Goal: Transaction & Acquisition: Purchase product/service

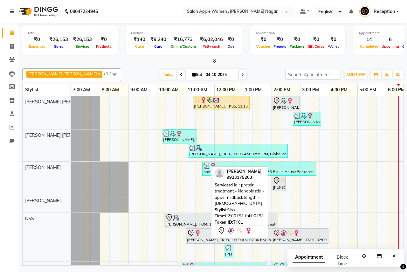
click at [293, 234] on img at bounding box center [290, 233] width 6 height 6
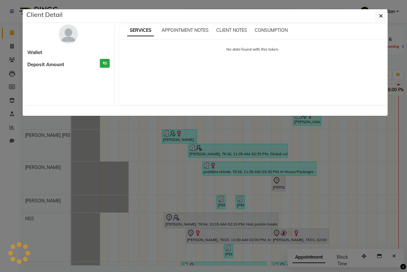
select select "7"
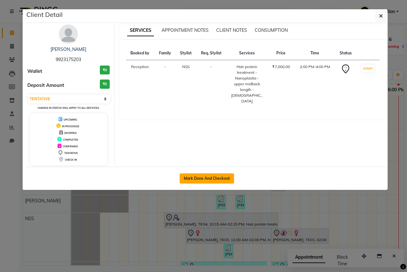
click at [225, 179] on button "Mark Done And Checkout" at bounding box center [207, 178] width 54 height 10
select select "service"
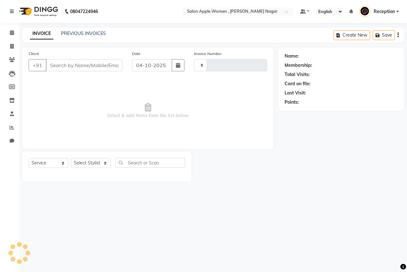
type input "2984"
select select "96"
click at [100, 164] on select "Select Stylist" at bounding box center [91, 163] width 40 height 10
type input "9923175203"
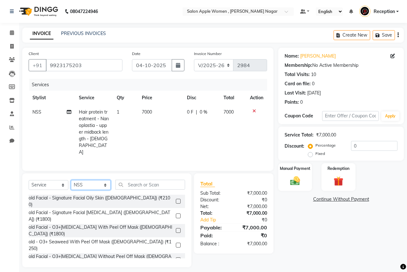
select select "57564"
click at [71, 180] on select "Select Stylist [PERSON_NAME] [PERSON_NAME] [PERSON_NAME] [PERSON_NAME] Jyoti Ra…" at bounding box center [91, 185] width 40 height 10
click at [168, 180] on input "text" at bounding box center [151, 185] width 70 height 10
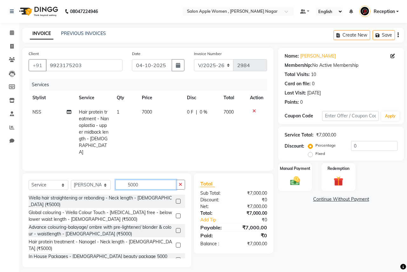
type input "5000"
click at [178, 243] on label at bounding box center [178, 245] width 5 height 5
click at [178, 243] on input "checkbox" at bounding box center [178, 245] width 4 height 4
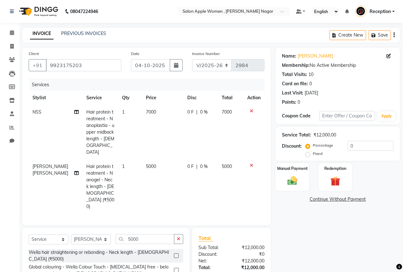
checkbox input "false"
click at [250, 110] on icon at bounding box center [252, 111] width 4 height 4
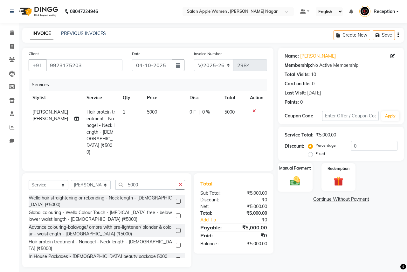
click at [306, 173] on div "Manual Payment" at bounding box center [295, 177] width 35 height 29
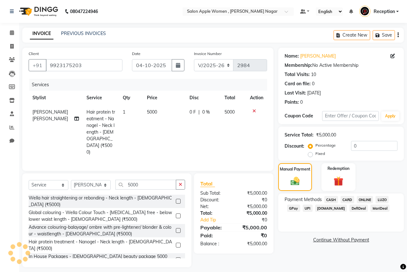
click at [364, 200] on span "ONLINE" at bounding box center [365, 199] width 17 height 7
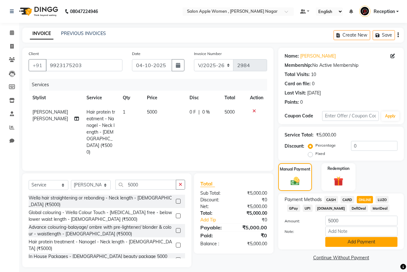
click at [348, 241] on button "Add Payment" at bounding box center [362, 242] width 72 height 10
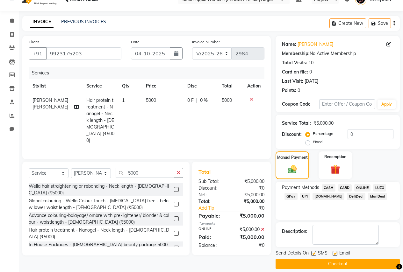
scroll to position [18, 0]
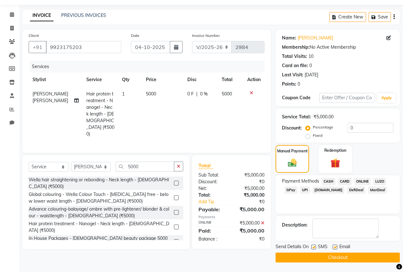
click at [344, 256] on button "Checkout" at bounding box center [337, 258] width 124 height 10
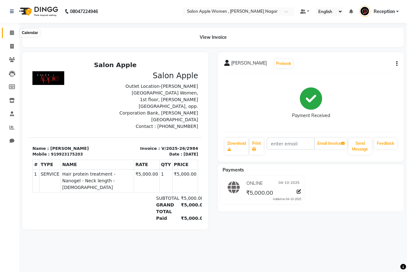
click at [11, 32] on icon at bounding box center [12, 32] width 4 height 5
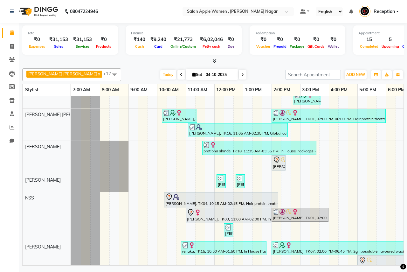
scroll to position [32, 0]
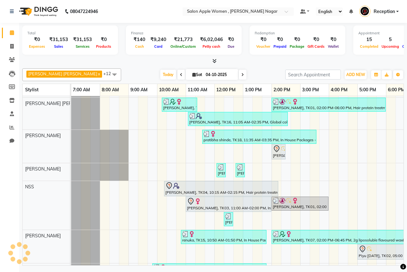
click at [295, 172] on div "[PERSON_NAME], TK05, 11:15 AM-01:15 PM, Hair protein treatment - Nanoplastia - …" at bounding box center [300, 211] width 458 height 295
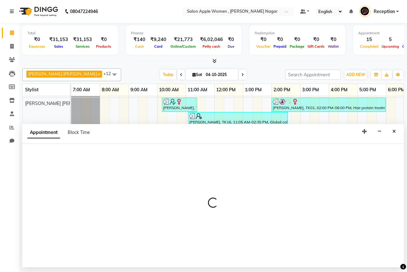
select select "3152"
select select "885"
select select "tentative"
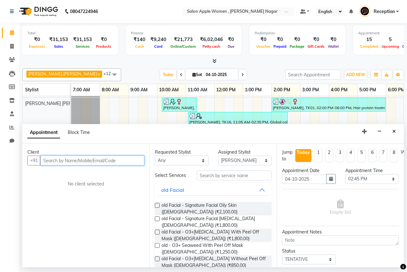
click at [48, 161] on input "text" at bounding box center [92, 161] width 104 height 10
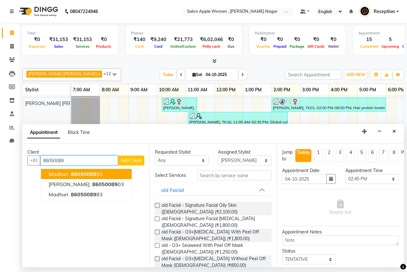
click at [93, 171] on span "86050089" at bounding box center [83, 174] width 25 height 6
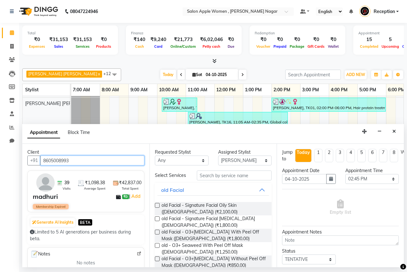
type input "8605008993"
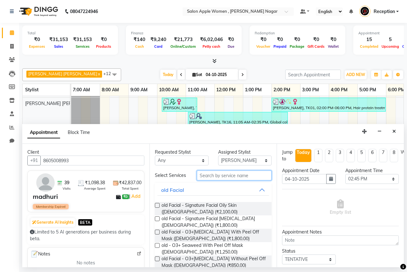
click at [210, 179] on input "text" at bounding box center [234, 176] width 75 height 10
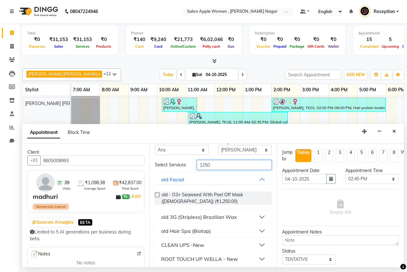
scroll to position [14, 0]
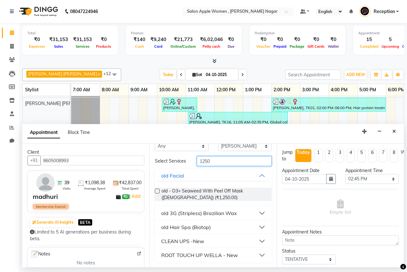
type input "1250"
click at [183, 240] on div "CLEAN UPS -New" at bounding box center [182, 241] width 43 height 8
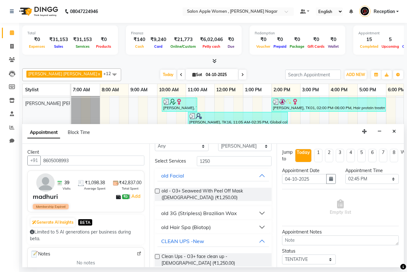
click at [157, 258] on label at bounding box center [157, 256] width 5 height 5
click at [157, 258] on input "checkbox" at bounding box center [157, 257] width 4 height 4
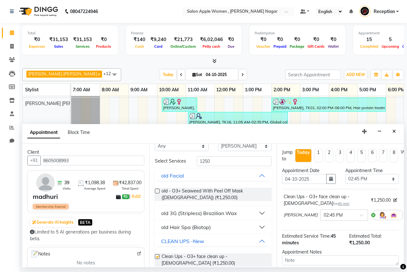
scroll to position [4, 0]
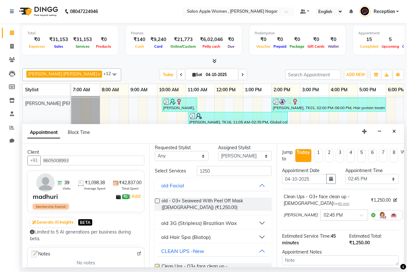
checkbox input "false"
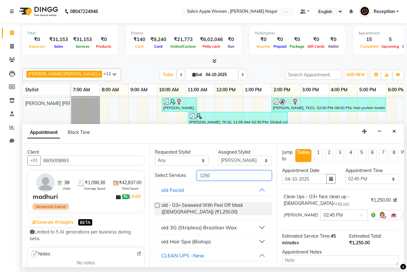
click at [218, 175] on input "1250" at bounding box center [234, 176] width 75 height 10
type input "1"
type input "550"
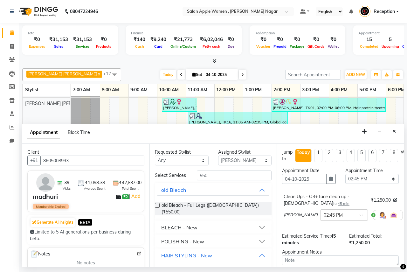
click at [172, 224] on div "BLEACH - New" at bounding box center [179, 228] width 36 height 8
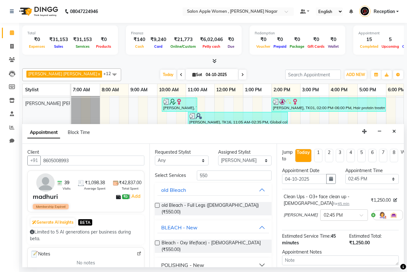
click at [159, 241] on label at bounding box center [157, 243] width 5 height 5
click at [159, 242] on input "checkbox" at bounding box center [157, 244] width 4 height 4
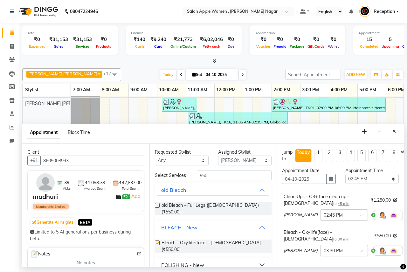
checkbox input "false"
click at [215, 176] on input "550" at bounding box center [234, 176] width 75 height 10
type input "5"
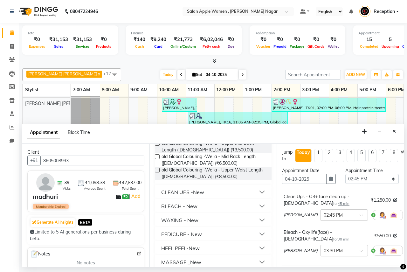
scroll to position [191, 0]
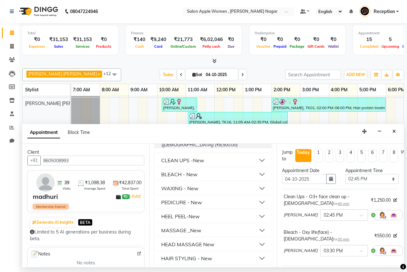
type input "500"
click at [183, 230] on div "MASSAGE _New" at bounding box center [181, 231] width 40 height 8
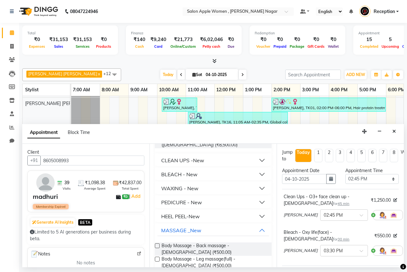
click at [158, 246] on label at bounding box center [157, 245] width 5 height 5
click at [158, 246] on input "checkbox" at bounding box center [157, 246] width 4 height 4
checkbox input "false"
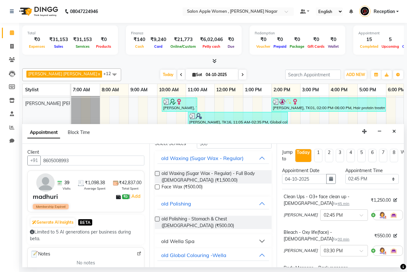
scroll to position [0, 0]
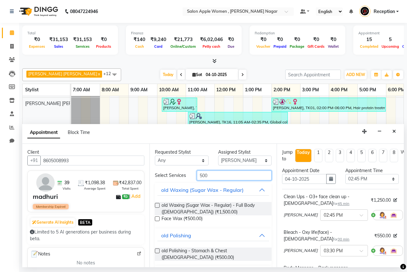
click at [208, 173] on input "500" at bounding box center [234, 176] width 75 height 10
type input "5"
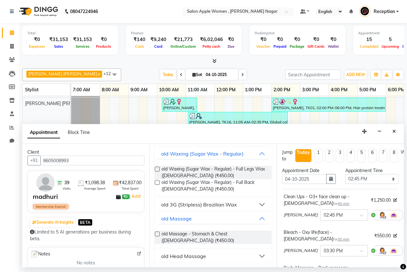
scroll to position [159, 0]
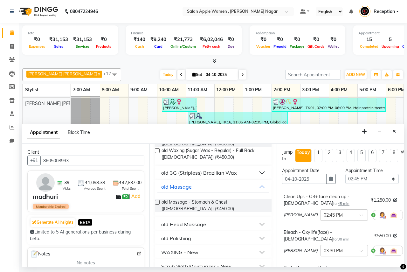
type input "450"
click at [187, 249] on div "WAXING - New" at bounding box center [179, 253] width 37 height 8
click at [156, 265] on label at bounding box center [157, 267] width 5 height 5
click at [156, 266] on input "checkbox" at bounding box center [157, 268] width 4 height 4
checkbox input "false"
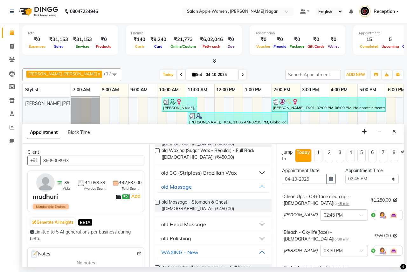
scroll to position [0, 0]
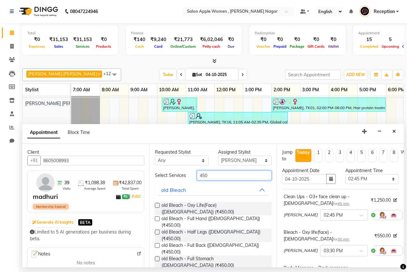
click at [215, 175] on input "450" at bounding box center [234, 176] width 75 height 10
type input "4"
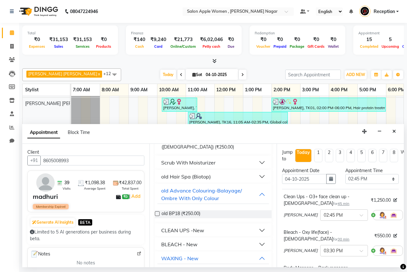
scroll to position [191, 0]
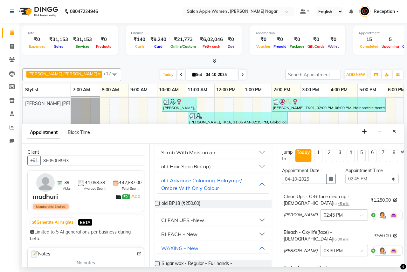
type input "250"
click at [178, 248] on div "WAXING - New" at bounding box center [179, 248] width 37 height 8
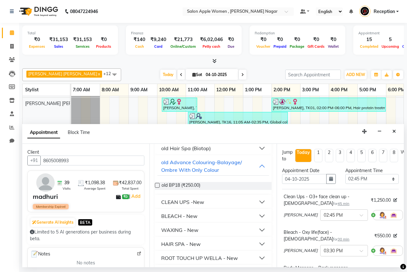
scroll to position [223, 0]
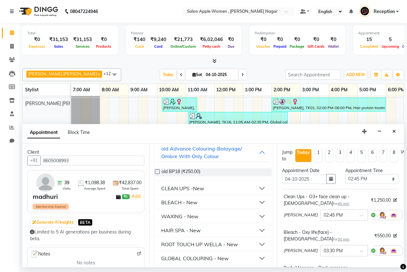
click at [173, 215] on div "WAXING - New" at bounding box center [179, 217] width 37 height 8
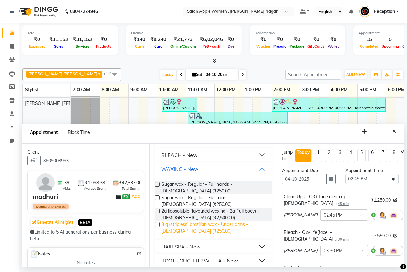
scroll to position [286, 0]
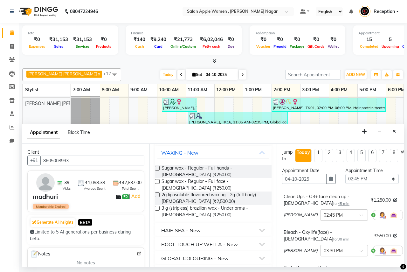
click at [156, 208] on label at bounding box center [157, 208] width 5 height 5
click at [156, 208] on input "checkbox" at bounding box center [157, 209] width 4 height 4
checkbox input "false"
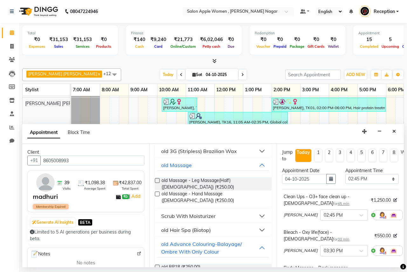
scroll to position [0, 0]
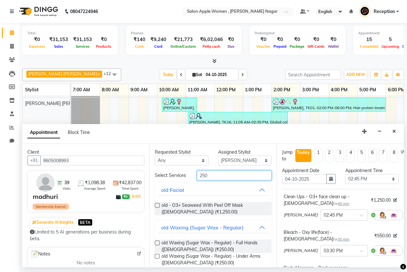
click at [212, 175] on input "250" at bounding box center [234, 176] width 75 height 10
type input "2"
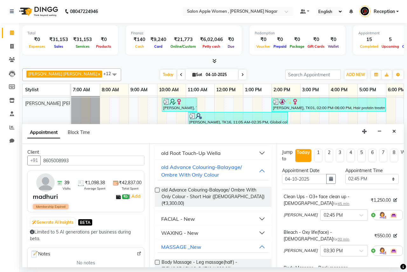
scroll to position [191, 0]
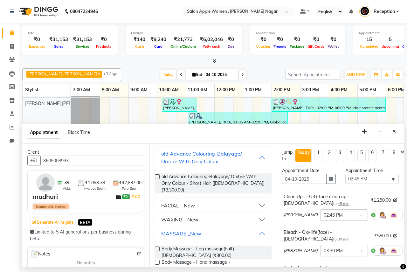
type input "300"
click at [192, 216] on div "WAXING - New" at bounding box center [179, 220] width 37 height 8
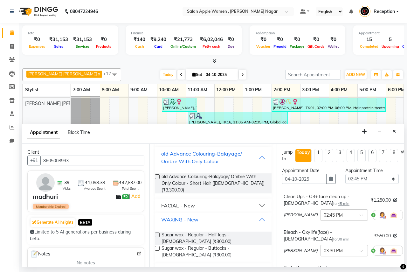
click at [158, 233] on label at bounding box center [157, 235] width 5 height 5
click at [158, 234] on input "checkbox" at bounding box center [157, 236] width 4 height 4
checkbox input "false"
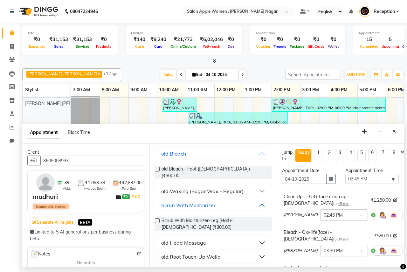
scroll to position [0, 0]
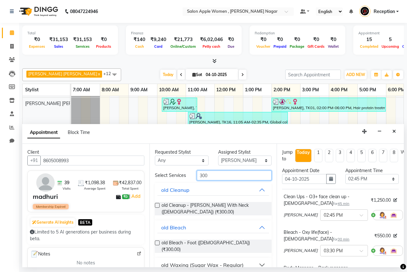
click at [208, 172] on input "300" at bounding box center [234, 176] width 75 height 10
type input "3"
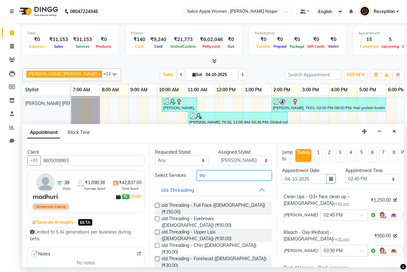
scroll to position [64, 0]
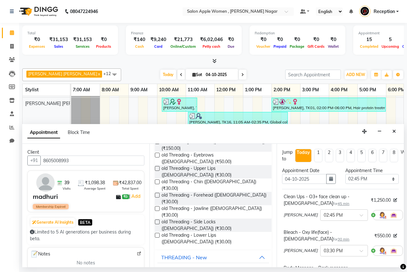
type input "thr"
checkbox input "false"
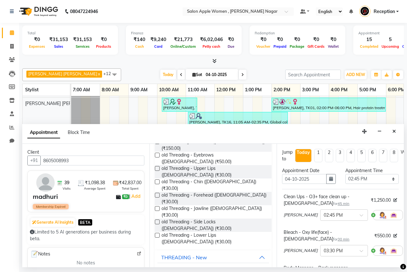
checkbox input "false"
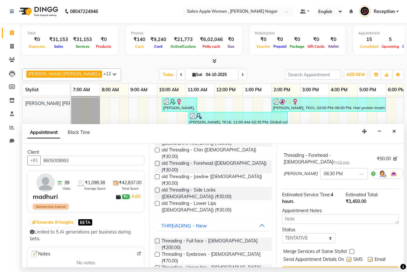
scroll to position [329, 0]
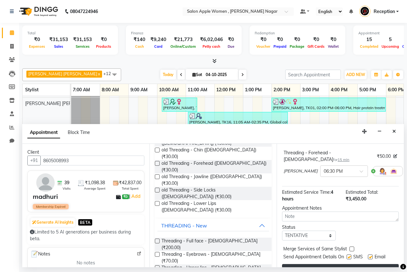
click at [309, 264] on button "Book" at bounding box center [340, 269] width 117 height 11
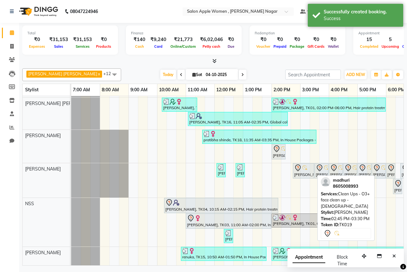
click at [304, 175] on div "[PERSON_NAME], TK19, 02:45 PM-03:30 PM, Clean Ups - O3+ face clean up - [DEMOGR…" at bounding box center [304, 170] width 20 height 13
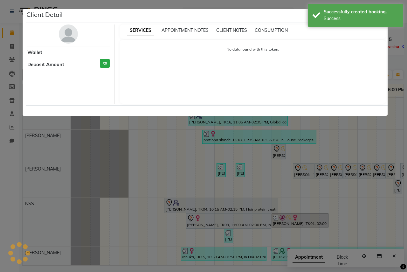
select select "7"
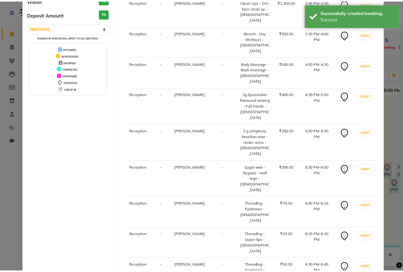
scroll to position [71, 0]
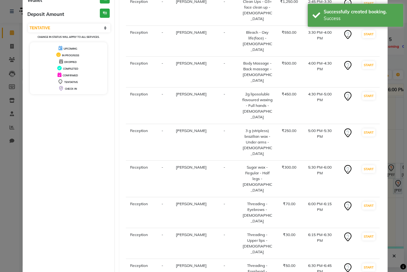
select select "service"
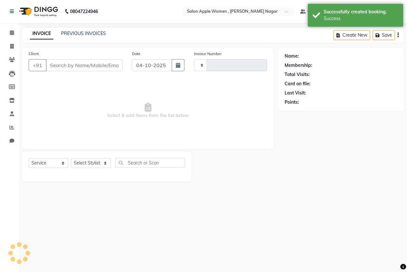
type input "2985"
select select "96"
type input "8605008993"
select select "3152"
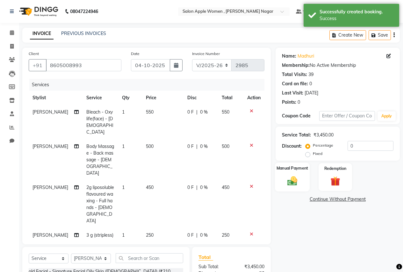
click at [300, 177] on div "Manual Payment" at bounding box center [292, 177] width 35 height 29
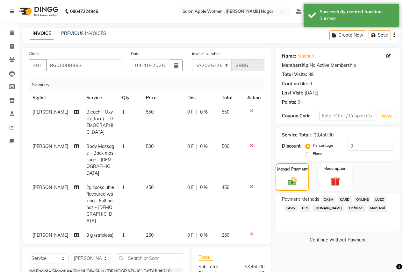
click at [361, 197] on span "ONLINE" at bounding box center [362, 199] width 17 height 7
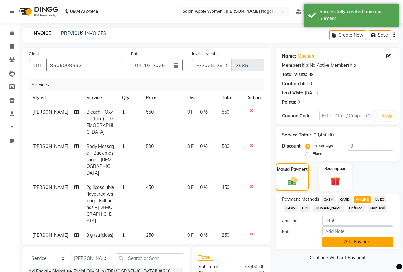
click at [369, 244] on button "Add Payment" at bounding box center [357, 242] width 71 height 10
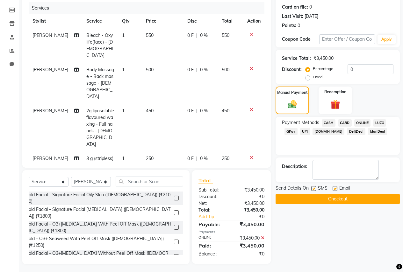
scroll to position [78, 0]
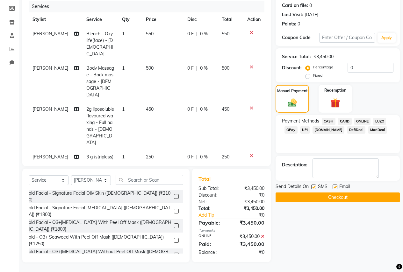
click at [355, 195] on button "Checkout" at bounding box center [337, 198] width 124 height 10
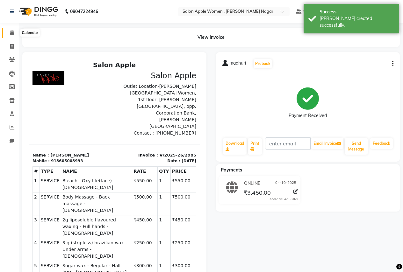
click at [11, 32] on icon at bounding box center [12, 32] width 4 height 5
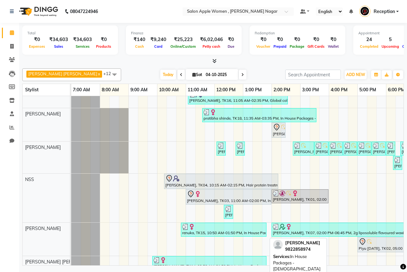
scroll to position [18, 0]
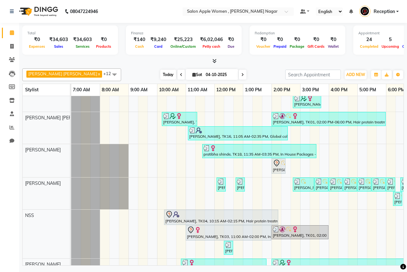
click at [160, 76] on span "Today" at bounding box center [168, 75] width 16 height 10
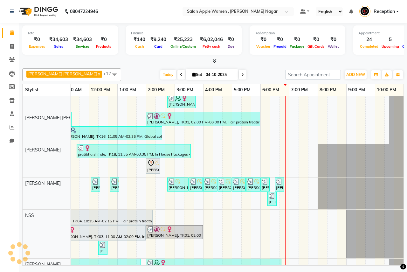
scroll to position [0, 0]
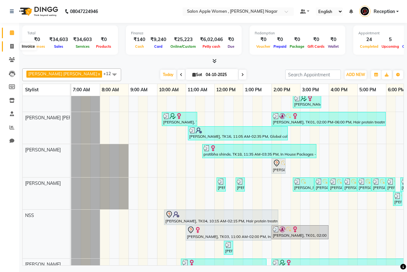
click at [12, 47] on icon at bounding box center [12, 46] width 4 height 5
select select "96"
select select "service"
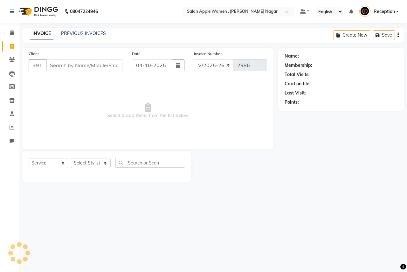
click at [79, 65] on input "Client" at bounding box center [84, 65] width 77 height 12
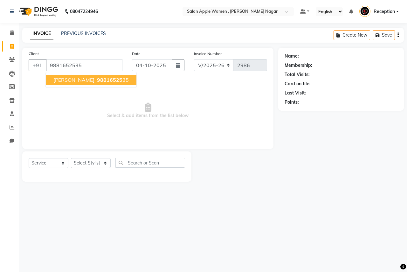
type input "9881652535"
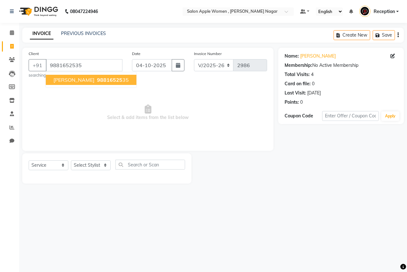
click at [97, 80] on span "98816525" at bounding box center [109, 80] width 25 height 6
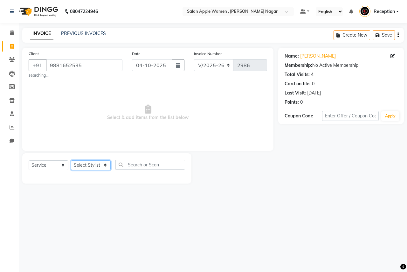
click at [100, 169] on select "Select Stylist [PERSON_NAME] [PERSON_NAME] [PERSON_NAME] [PERSON_NAME] Jyoti Ra…" at bounding box center [91, 165] width 40 height 10
select select "57564"
click at [71, 160] on select "Select Stylist [PERSON_NAME] [PERSON_NAME] [PERSON_NAME] [PERSON_NAME] Jyoti Ra…" at bounding box center [91, 165] width 40 height 10
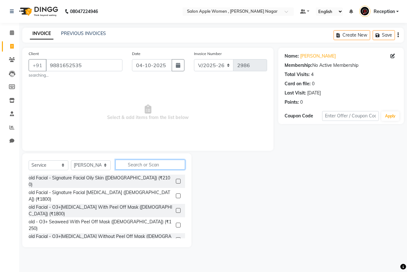
click at [134, 165] on input "text" at bounding box center [151, 165] width 70 height 10
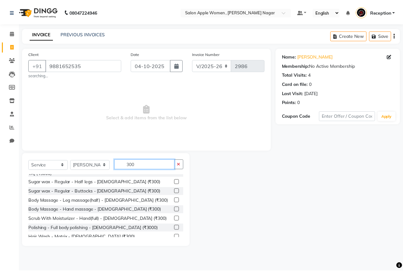
scroll to position [141, 0]
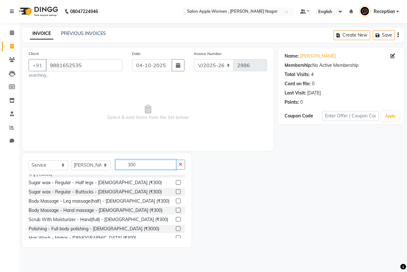
type input "300"
click at [176, 245] on label at bounding box center [178, 247] width 5 height 5
click at [176, 245] on input "checkbox" at bounding box center [178, 247] width 4 height 4
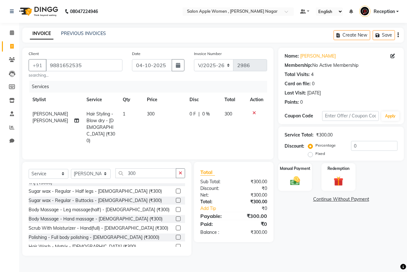
checkbox input "false"
drag, startPoint x: 295, startPoint y: 187, endPoint x: 307, endPoint y: 188, distance: 11.6
click at [295, 187] on img at bounding box center [295, 181] width 17 height 12
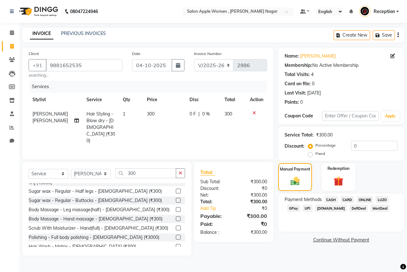
click at [371, 197] on span "ONLINE" at bounding box center [365, 199] width 17 height 7
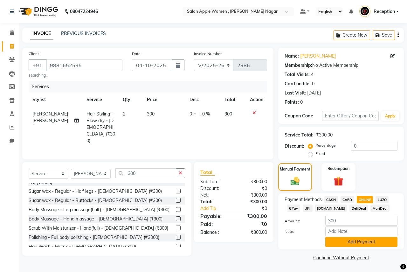
click at [366, 241] on button "Add Payment" at bounding box center [362, 242] width 72 height 10
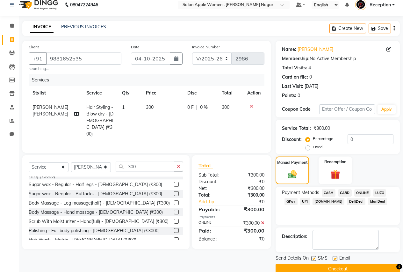
scroll to position [18, 0]
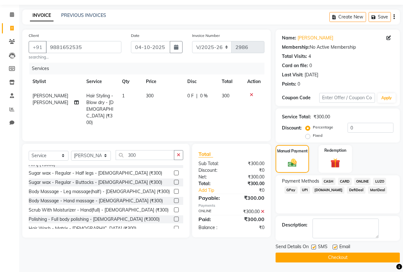
click at [359, 259] on button "Checkout" at bounding box center [337, 258] width 124 height 10
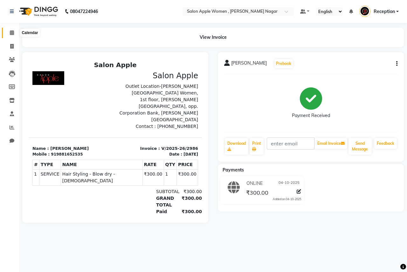
click at [12, 32] on icon at bounding box center [12, 32] width 4 height 5
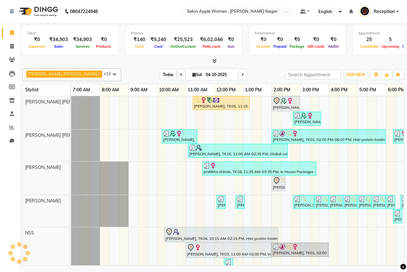
click at [160, 78] on span "Today" at bounding box center [168, 75] width 16 height 10
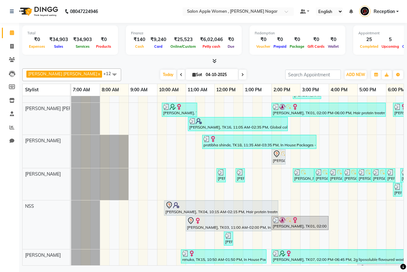
scroll to position [18, 0]
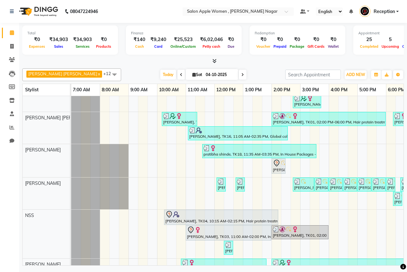
click at [396, 222] on div "[PERSON_NAME], TK05, 11:15 AM-01:15 PM, Hair protein treatment - Nanoplastia - …" at bounding box center [300, 233] width 458 height 309
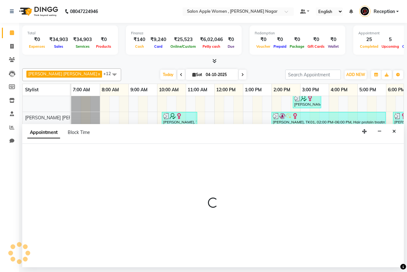
select select "7680"
select select "tentative"
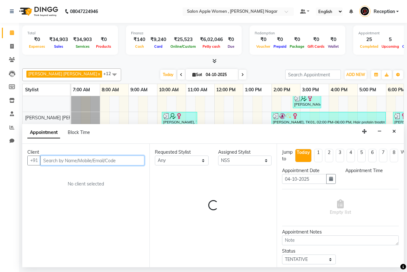
select select "1095"
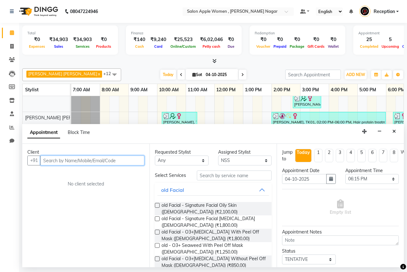
click at [45, 163] on input "text" at bounding box center [92, 161] width 104 height 10
type input "7035350909"
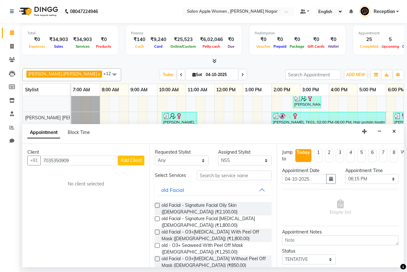
click at [138, 161] on span "Add Client" at bounding box center [131, 161] width 21 height 6
select select "22"
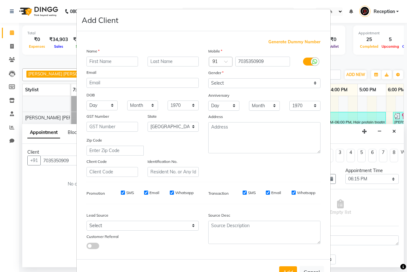
click at [93, 60] on input "text" at bounding box center [113, 62] width 52 height 10
type input "[PERSON_NAME]"
click at [222, 84] on select "Select [DEMOGRAPHIC_DATA] [DEMOGRAPHIC_DATA] Other Prefer Not To Say" at bounding box center [264, 83] width 112 height 10
select select "[DEMOGRAPHIC_DATA]"
click at [208, 78] on select "Select [DEMOGRAPHIC_DATA] [DEMOGRAPHIC_DATA] Other Prefer Not To Say" at bounding box center [264, 83] width 112 height 10
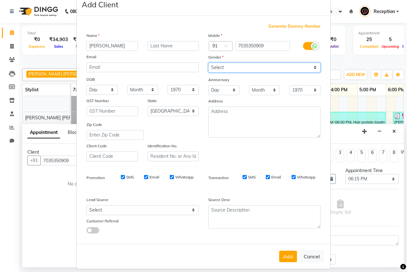
scroll to position [22, 0]
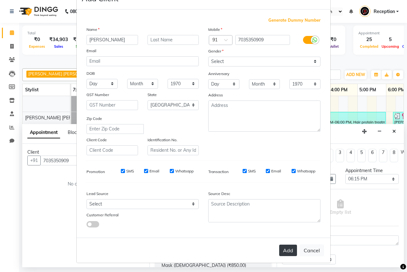
click at [287, 251] on button "Add" at bounding box center [288, 250] width 18 height 11
select select
select select "null"
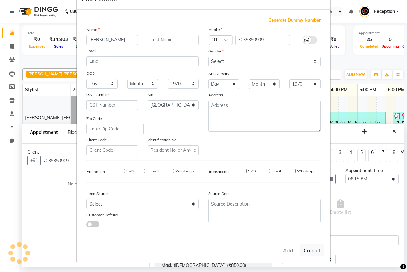
select select
checkbox input "false"
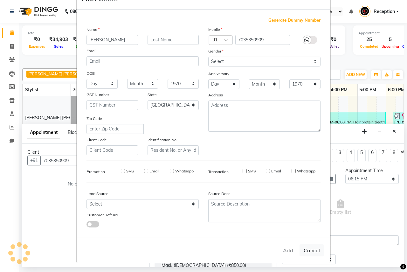
checkbox input "false"
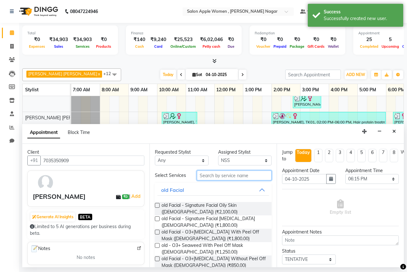
click at [201, 178] on input "text" at bounding box center [234, 176] width 75 height 10
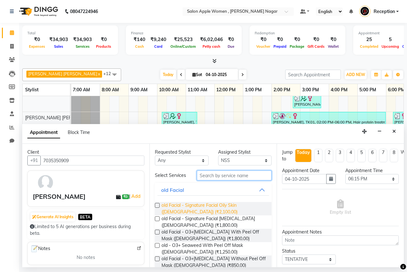
drag, startPoint x: 202, startPoint y: 175, endPoint x: 195, endPoint y: 209, distance: 35.5
click at [202, 175] on input "text" at bounding box center [234, 176] width 75 height 10
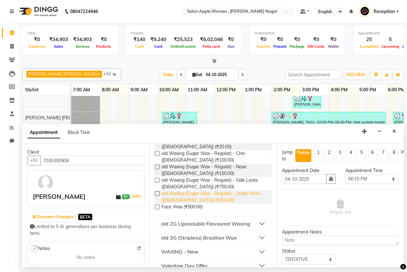
scroll to position [183, 0]
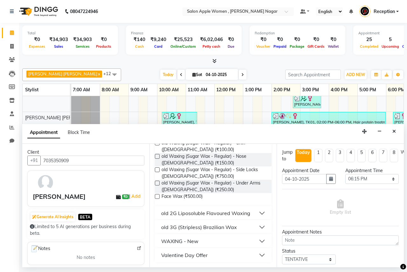
type input "wax"
click at [172, 241] on div "WAXING - New" at bounding box center [179, 241] width 37 height 8
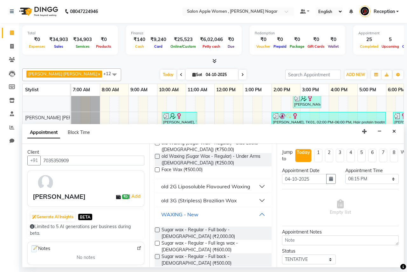
scroll to position [246, 0]
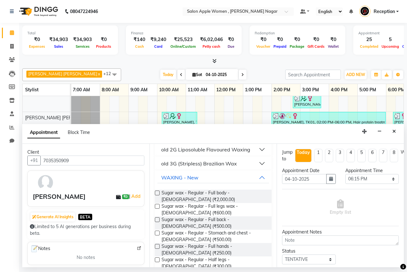
click at [157, 247] on label at bounding box center [157, 246] width 5 height 5
click at [157, 247] on input "checkbox" at bounding box center [157, 247] width 4 height 4
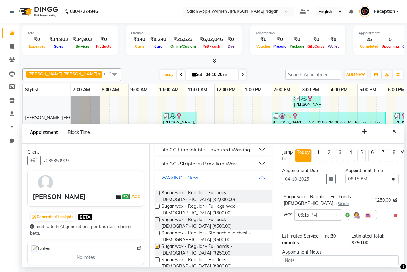
checkbox input "false"
click at [158, 259] on label at bounding box center [157, 259] width 5 height 5
click at [158, 259] on input "checkbox" at bounding box center [157, 260] width 4 height 4
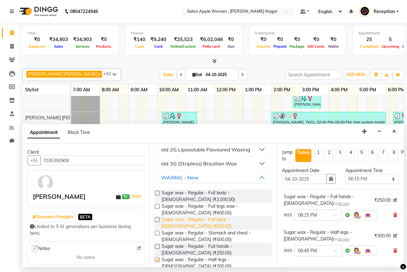
checkbox input "false"
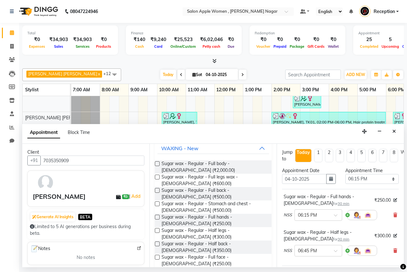
scroll to position [374, 0]
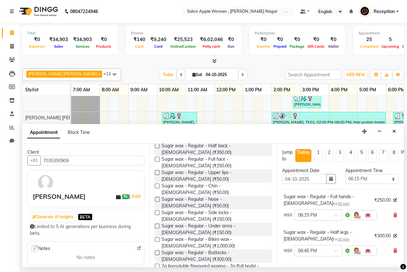
click at [158, 224] on label at bounding box center [157, 226] width 5 height 5
click at [158, 225] on input "checkbox" at bounding box center [157, 227] width 4 height 4
checkbox input "false"
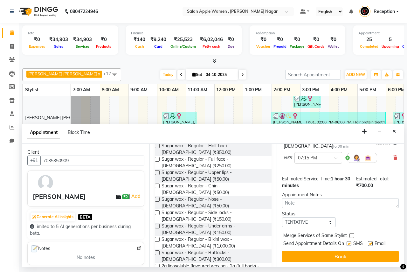
scroll to position [133, 0]
click at [347, 252] on button "Book" at bounding box center [340, 256] width 117 height 11
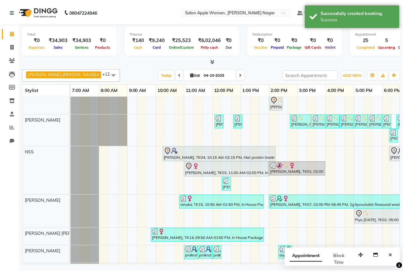
scroll to position [81, 0]
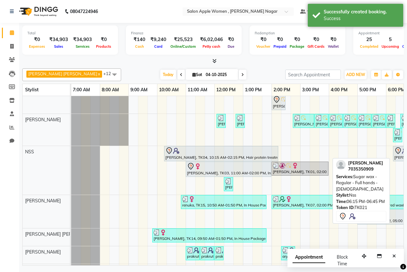
click at [398, 157] on div "[PERSON_NAME], TK21, 06:15 PM-06:45 PM, Sugar wax - Regular - Full hands - [DEM…" at bounding box center [400, 153] width 13 height 13
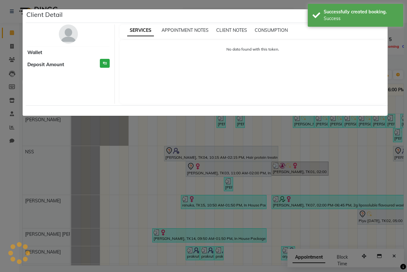
select select "7"
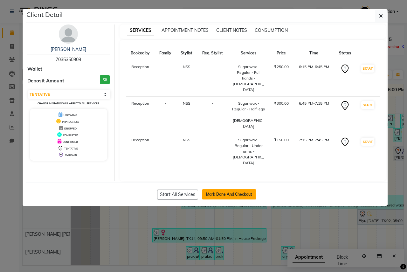
click at [215, 189] on button "Mark Done And Checkout" at bounding box center [229, 194] width 54 height 10
select select "service"
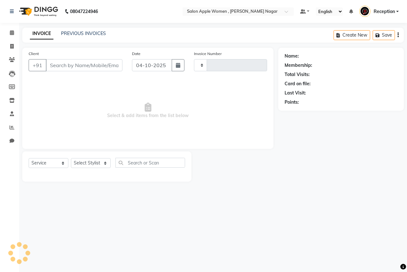
type input "2987"
select select "96"
type input "7035350909"
select select "7680"
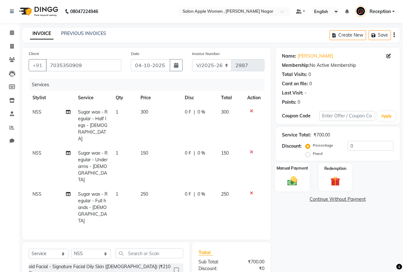
click at [286, 177] on img at bounding box center [292, 180] width 16 height 11
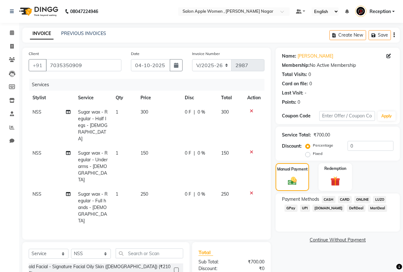
click at [362, 199] on span "ONLINE" at bounding box center [362, 199] width 17 height 7
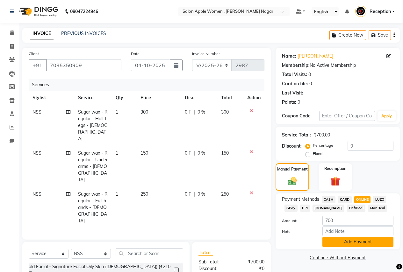
click at [343, 243] on button "Add Payment" at bounding box center [357, 242] width 71 height 10
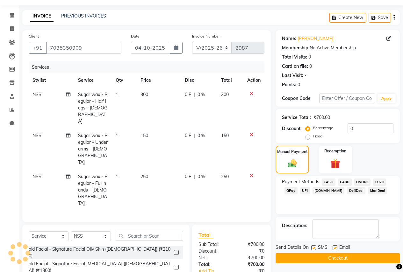
scroll to position [52, 0]
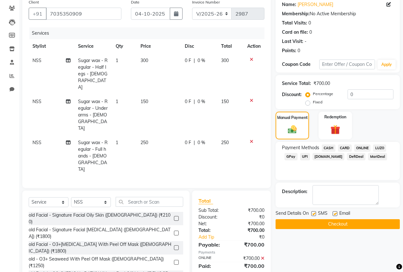
click at [301, 226] on button "Checkout" at bounding box center [337, 224] width 124 height 10
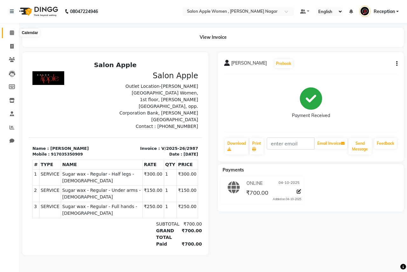
click at [13, 34] on icon at bounding box center [12, 32] width 4 height 5
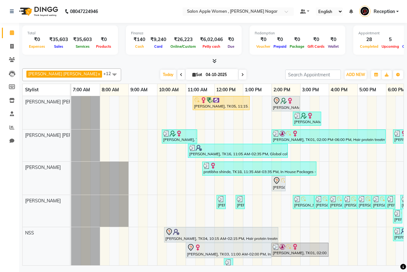
click at [360, 104] on div "[PERSON_NAME], TK05, 11:15 AM-01:15 PM, Hair protein treatment - Nanoplastia - …" at bounding box center [300, 250] width 458 height 309
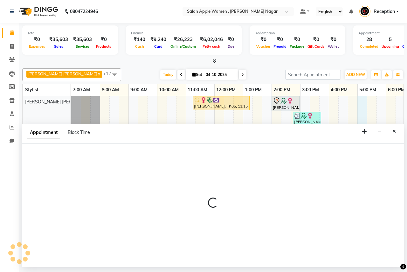
select select "70309"
select select "1020"
select select "tentative"
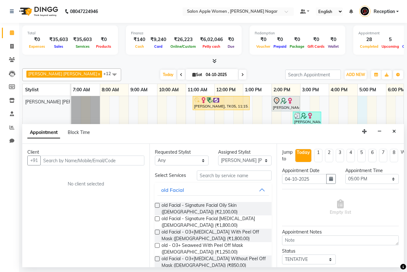
click at [47, 161] on input "text" at bounding box center [92, 161] width 104 height 10
type input "9011697688"
click at [130, 160] on span "Add Client" at bounding box center [131, 161] width 21 height 6
select select "22"
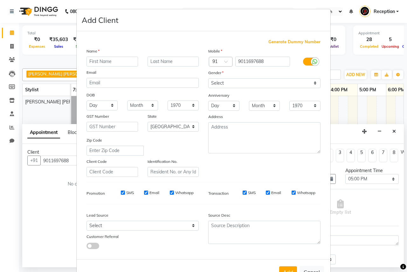
click at [87, 63] on input "text" at bounding box center [113, 62] width 52 height 10
type input "[PERSON_NAME]"
click at [154, 63] on input "text" at bounding box center [174, 62] width 52 height 10
click at [159, 61] on input "kelkaer" at bounding box center [174, 62] width 52 height 10
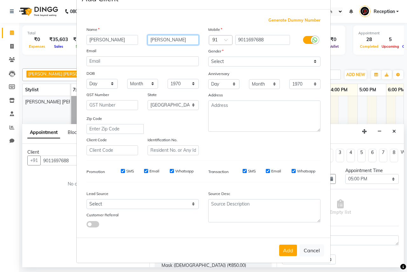
type input "[PERSON_NAME]"
click at [222, 58] on select "Select [DEMOGRAPHIC_DATA] [DEMOGRAPHIC_DATA] Other Prefer Not To Say" at bounding box center [264, 62] width 112 height 10
select select "[DEMOGRAPHIC_DATA]"
click at [208, 57] on select "Select [DEMOGRAPHIC_DATA] [DEMOGRAPHIC_DATA] Other Prefer Not To Say" at bounding box center [264, 62] width 112 height 10
click at [283, 252] on button "Add" at bounding box center [288, 250] width 18 height 11
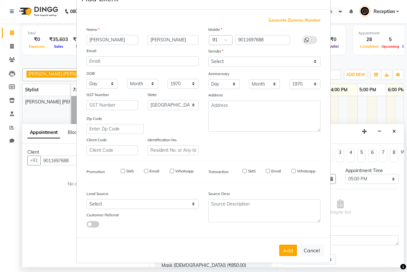
select select
select select "null"
select select
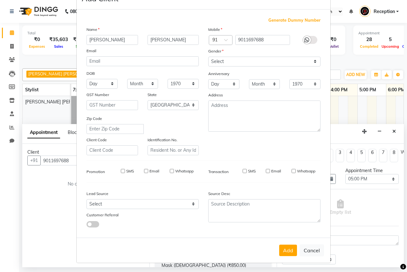
select select
checkbox input "false"
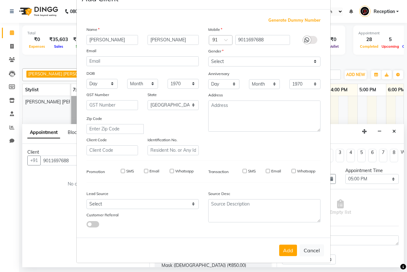
checkbox input "false"
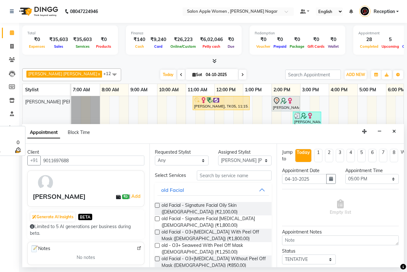
click at [182, 105] on div "[PERSON_NAME], TK05, 11:15 AM-01:15 PM, Hair protein treatment - Nanoplastia - …" at bounding box center [300, 250] width 458 height 309
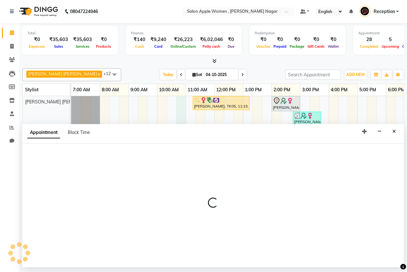
select select "70309"
select select "645"
select select "tentative"
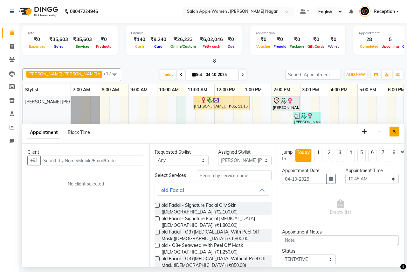
click at [395, 130] on icon "Close" at bounding box center [395, 131] width 4 height 4
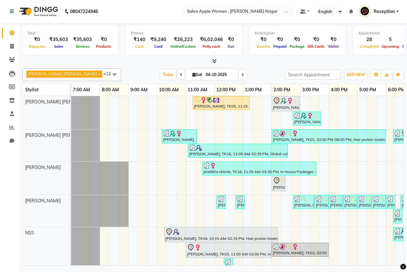
click at [71, 172] on div at bounding box center [71, 178] width 0 height 33
select select "3151"
select select "tentative"
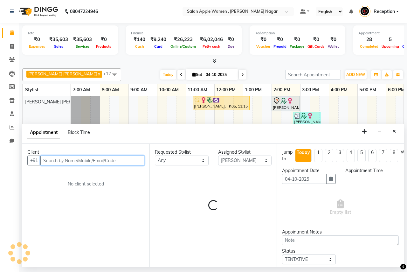
select select "480"
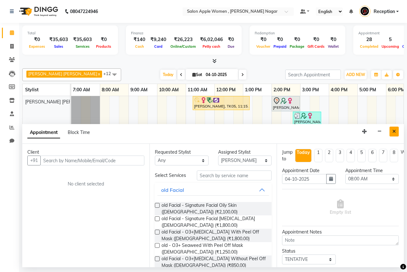
click at [393, 131] on icon "Close" at bounding box center [395, 131] width 4 height 4
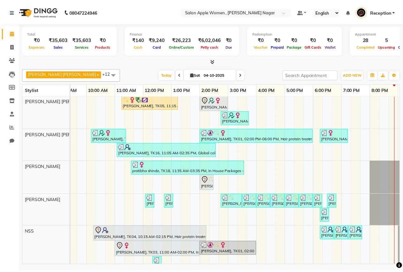
scroll to position [0, 0]
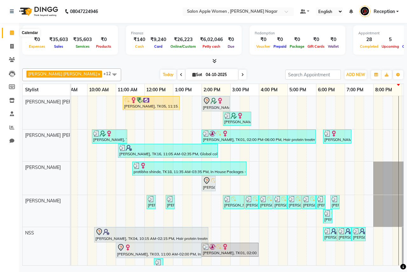
click at [13, 35] on icon at bounding box center [12, 32] width 4 height 5
click at [13, 48] on icon at bounding box center [12, 46] width 4 height 5
select select "96"
select select "service"
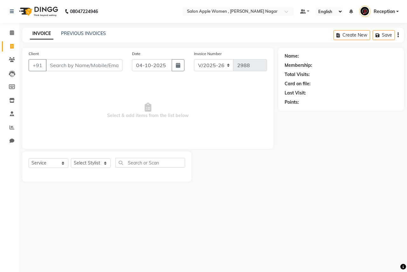
click at [55, 66] on input "Client" at bounding box center [84, 65] width 77 height 12
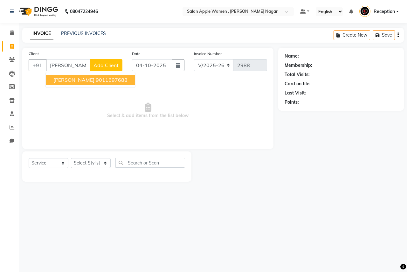
click at [90, 80] on span "[PERSON_NAME]" at bounding box center [73, 80] width 41 height 6
type input "9011697688"
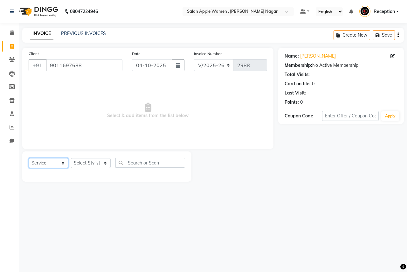
click at [49, 166] on select "Select Service Product Membership Package Voucher Prepaid Gift Card" at bounding box center [49, 163] width 40 height 10
select select "membership"
click at [29, 158] on select "Select Service Product Membership Package Voucher Prepaid Gift Card" at bounding box center [49, 163] width 40 height 10
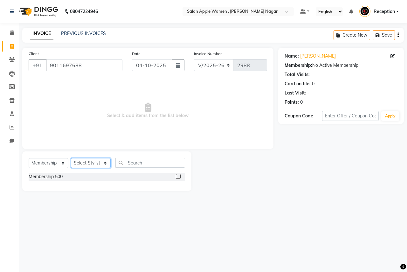
click at [85, 165] on select "Select Stylist [PERSON_NAME] [PERSON_NAME] [PERSON_NAME] [PERSON_NAME] Jyoti Ra…" at bounding box center [91, 163] width 40 height 10
select select "70309"
click at [71, 158] on select "Select Stylist [PERSON_NAME] [PERSON_NAME] [PERSON_NAME] [PERSON_NAME] Jyoti Ra…" at bounding box center [91, 163] width 40 height 10
click at [179, 178] on label at bounding box center [178, 176] width 5 height 5
click at [179, 178] on input "checkbox" at bounding box center [178, 177] width 4 height 4
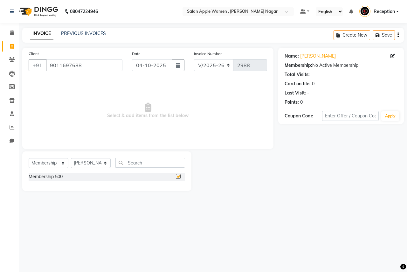
select select "select"
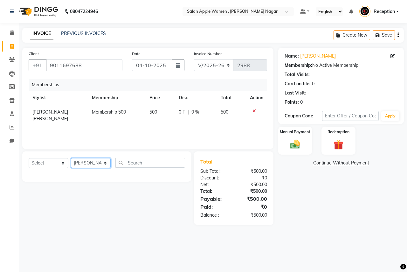
click at [93, 163] on select "Select Stylist [PERSON_NAME] [PERSON_NAME] [PERSON_NAME] [PERSON_NAME] Jyoti Ra…" at bounding box center [91, 163] width 40 height 10
click at [71, 158] on select "Select Stylist [PERSON_NAME] [PERSON_NAME] [PERSON_NAME] [PERSON_NAME] Jyoti Ra…" at bounding box center [91, 163] width 40 height 10
click at [131, 164] on input "text" at bounding box center [151, 163] width 70 height 10
type input "4500"
click at [49, 161] on select "Select Service Product Package Voucher Prepaid Gift Card" at bounding box center [49, 163] width 40 height 10
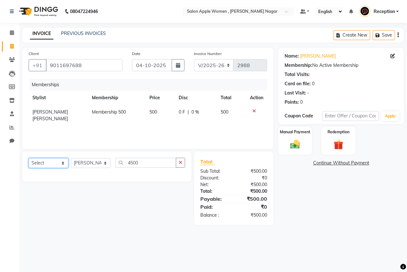
select select "service"
click at [29, 158] on select "Select Service Product Package Voucher Prepaid Gift Card" at bounding box center [49, 163] width 40 height 10
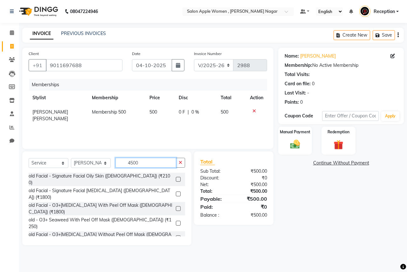
click at [149, 162] on input "4500" at bounding box center [146, 163] width 61 height 10
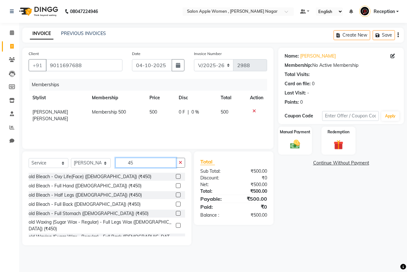
type input "4"
type input "4500"
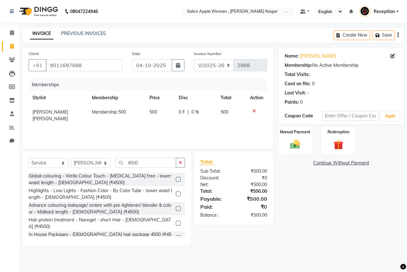
click at [177, 178] on label at bounding box center [178, 179] width 5 height 5
click at [177, 178] on input "checkbox" at bounding box center [178, 180] width 4 height 4
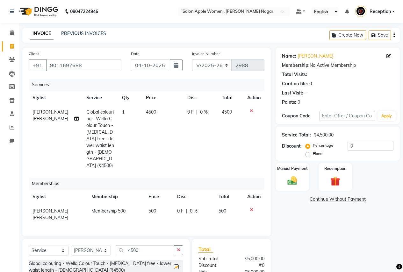
checkbox input "false"
click at [149, 245] on input "4500" at bounding box center [145, 250] width 59 height 10
type input "4"
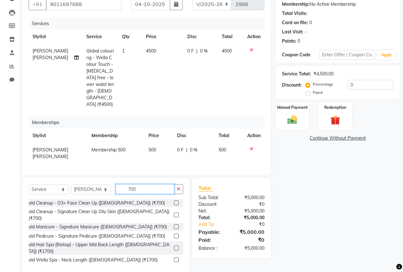
scroll to position [62, 0]
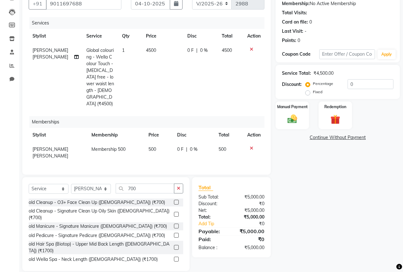
click at [251, 49] on icon at bounding box center [252, 49] width 4 height 4
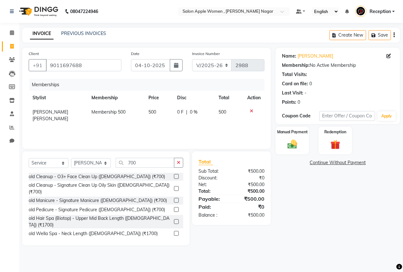
scroll to position [0, 0]
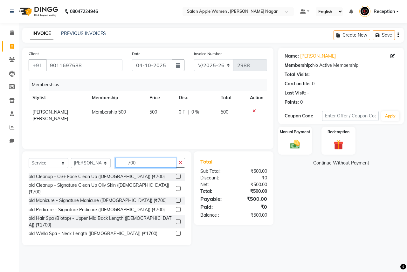
click at [150, 163] on input "700" at bounding box center [146, 163] width 61 height 10
type input "7"
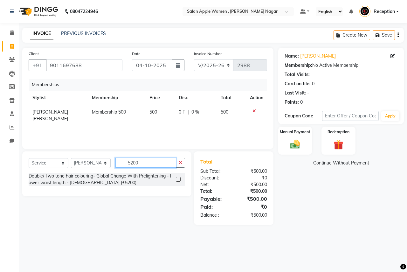
type input "5200"
click at [178, 179] on label at bounding box center [178, 179] width 5 height 5
click at [178, 179] on input "checkbox" at bounding box center [178, 180] width 4 height 4
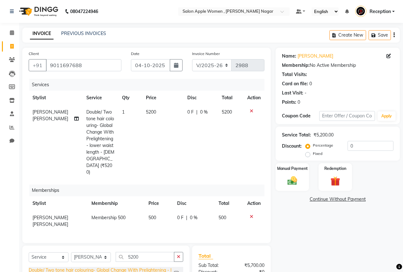
checkbox input "false"
click at [145, 252] on input "5200" at bounding box center [145, 257] width 59 height 10
type input "5"
click at [96, 252] on select "Select Stylist [PERSON_NAME] [PERSON_NAME] [PERSON_NAME] [PERSON_NAME] Jyoti Ra…" at bounding box center [91, 257] width 40 height 10
select select "7680"
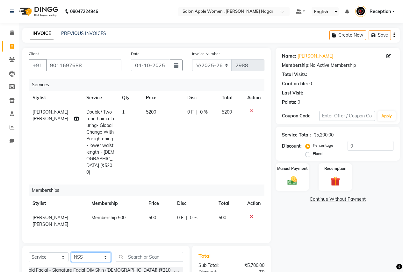
click at [71, 252] on select "Select Stylist [PERSON_NAME] [PERSON_NAME] [PERSON_NAME] [PERSON_NAME] Jyoti Ra…" at bounding box center [91, 257] width 40 height 10
click at [133, 252] on input "text" at bounding box center [149, 257] width 67 height 10
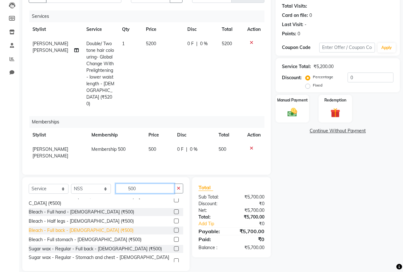
scroll to position [159, 0]
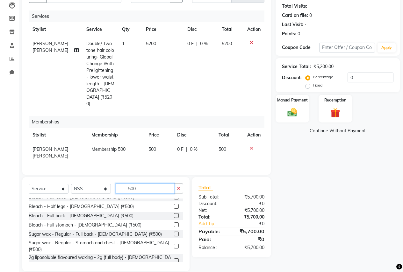
type input "500"
click at [174, 272] on label at bounding box center [176, 275] width 5 height 5
click at [174, 272] on input "checkbox" at bounding box center [176, 276] width 4 height 4
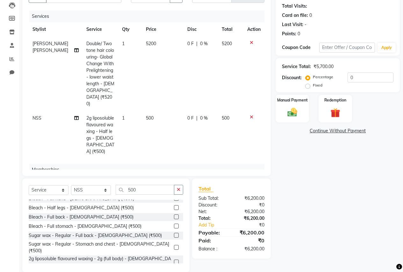
checkbox input "false"
click at [139, 189] on input "500" at bounding box center [145, 190] width 59 height 10
type input "5"
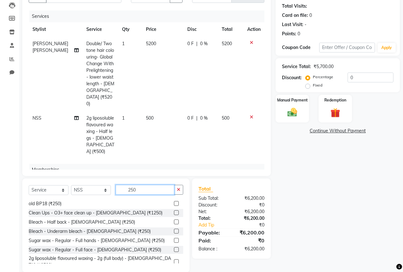
scroll to position [133, 0]
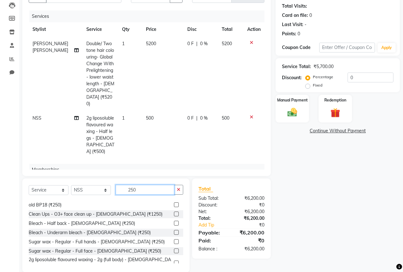
type input "250"
checkbox input "false"
click at [138, 189] on input "250" at bounding box center [145, 190] width 59 height 10
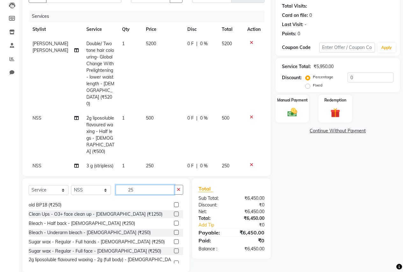
type input "2"
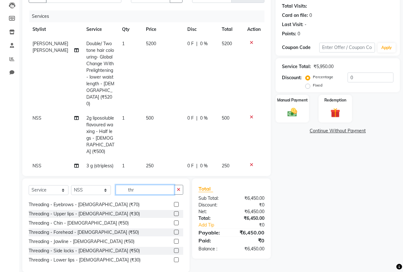
scroll to position [84, 0]
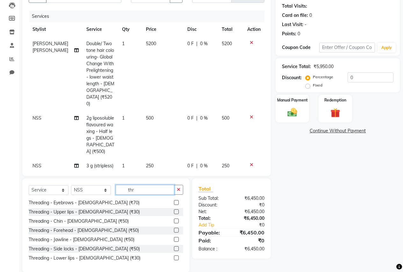
type input "thr"
click at [174, 202] on label at bounding box center [176, 202] width 5 height 5
click at [174, 202] on input "checkbox" at bounding box center [176, 203] width 4 height 4
checkbox input "false"
click at [358, 77] on input "0" at bounding box center [370, 78] width 46 height 10
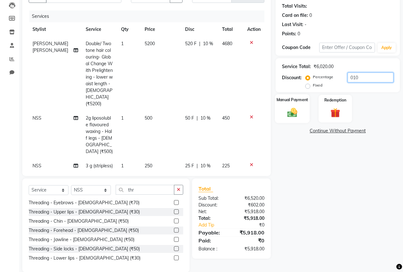
type input "010"
click at [292, 112] on img at bounding box center [292, 112] width 16 height 11
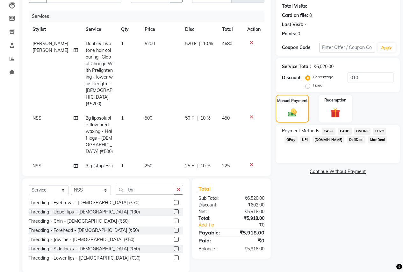
click at [288, 139] on span "GPay" at bounding box center [290, 139] width 13 height 7
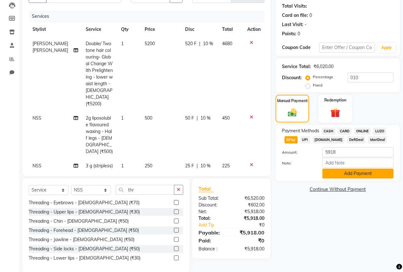
click at [354, 174] on button "Add Payment" at bounding box center [357, 174] width 71 height 10
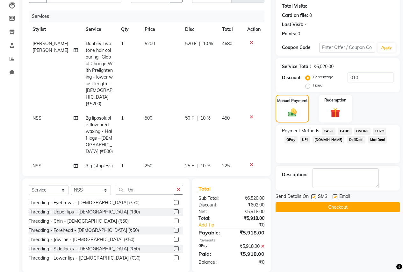
click at [326, 204] on button "Checkout" at bounding box center [337, 207] width 124 height 10
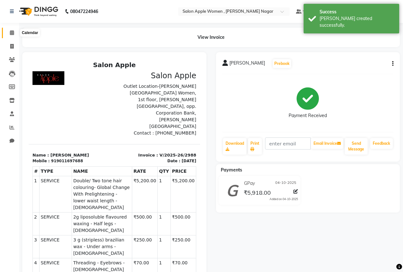
click at [14, 30] on span at bounding box center [11, 32] width 11 height 7
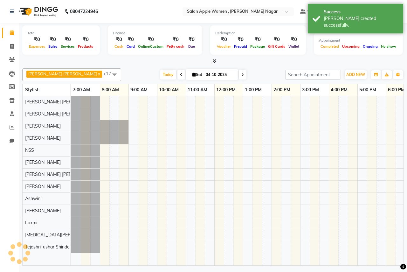
scroll to position [0, 126]
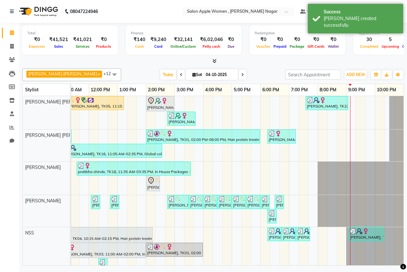
click at [239, 78] on span at bounding box center [243, 75] width 8 height 10
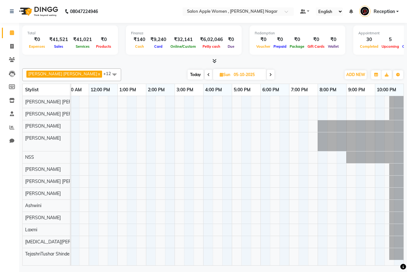
click at [188, 74] on span "Today" at bounding box center [196, 75] width 16 height 10
type input "04-10-2025"
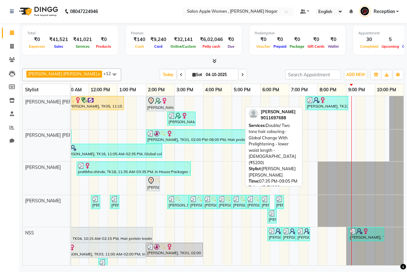
click at [315, 99] on img at bounding box center [316, 100] width 6 height 6
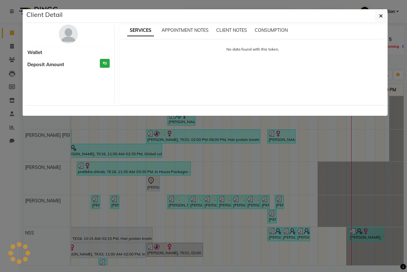
select select "3"
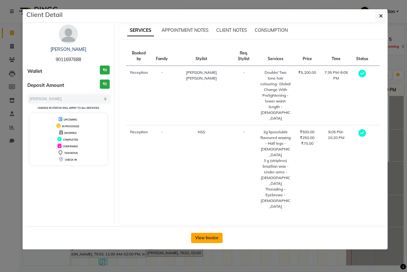
click at [205, 233] on button "View Invoice" at bounding box center [207, 238] width 32 height 10
